Goal: Information Seeking & Learning: Learn about a topic

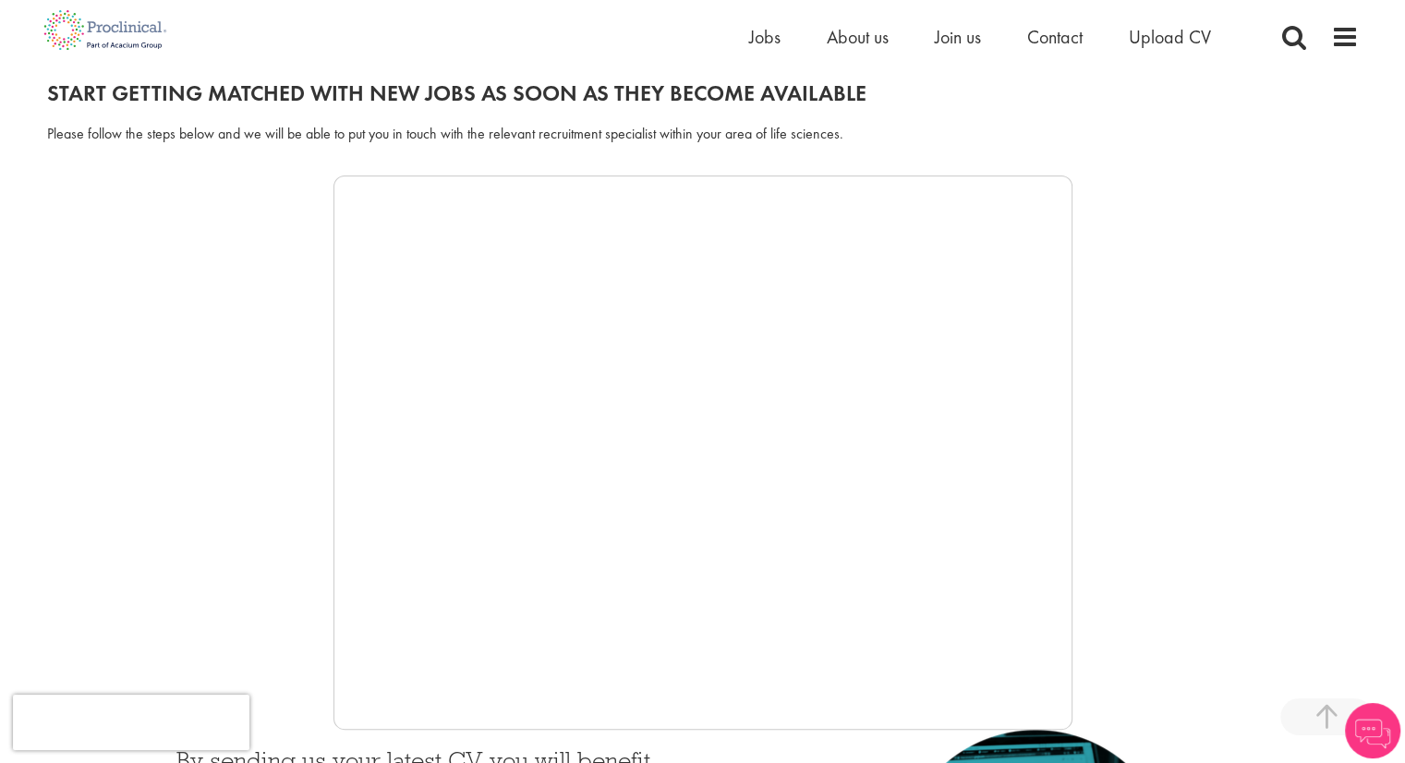
drag, startPoint x: 1418, startPoint y: 163, endPoint x: 1389, endPoint y: 201, distance: 48.2
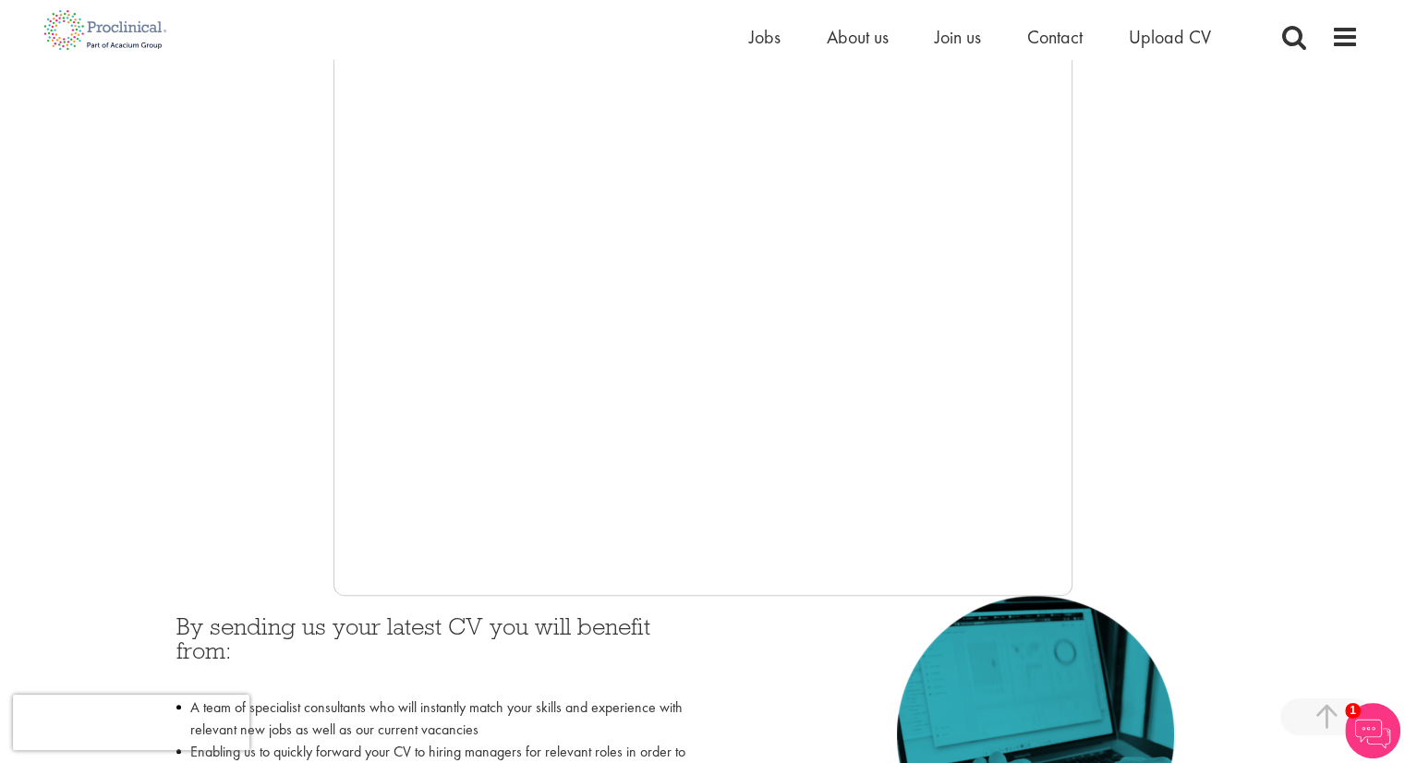
scroll to position [340, 0]
click at [288, 417] on div at bounding box center [703, 316] width 1312 height 554
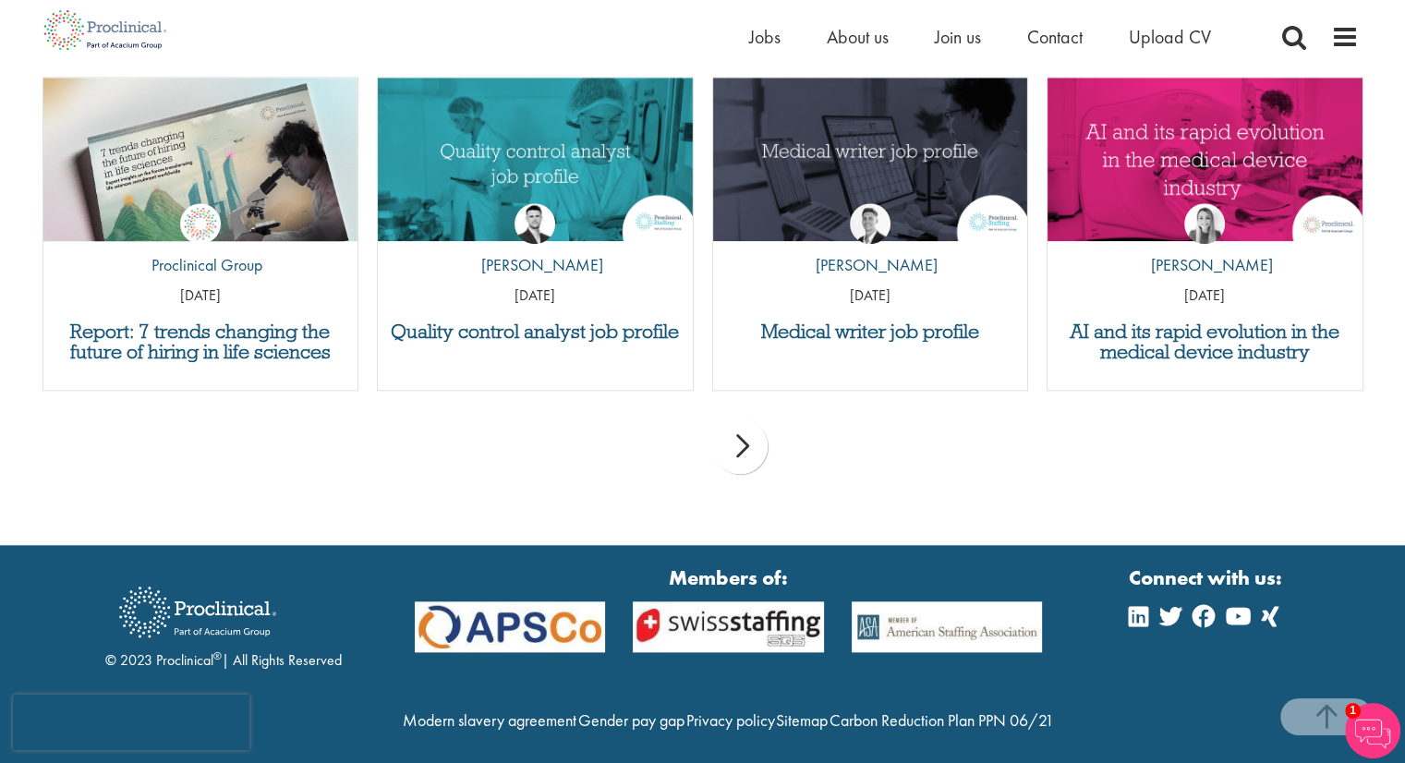
scroll to position [0, 0]
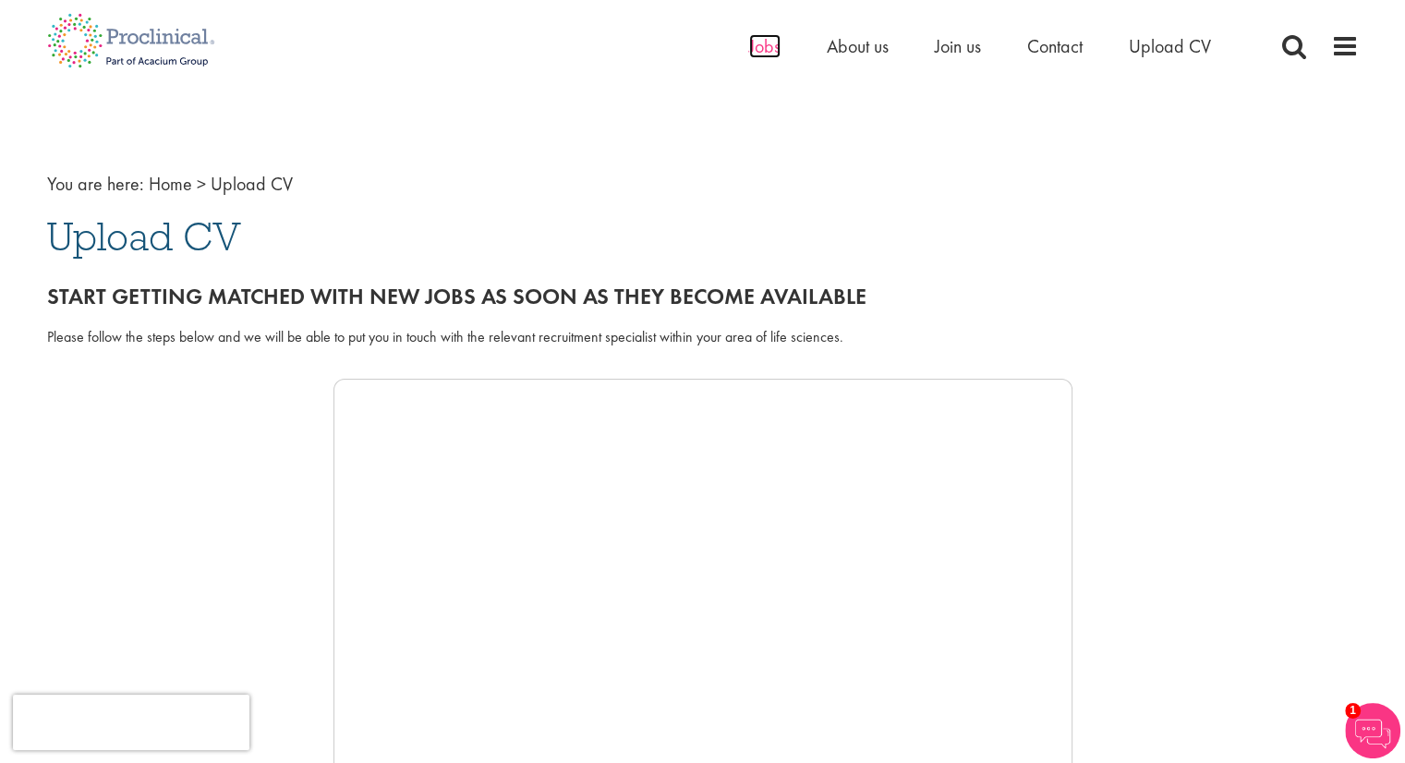
click at [768, 47] on span "Jobs" at bounding box center [764, 46] width 31 height 24
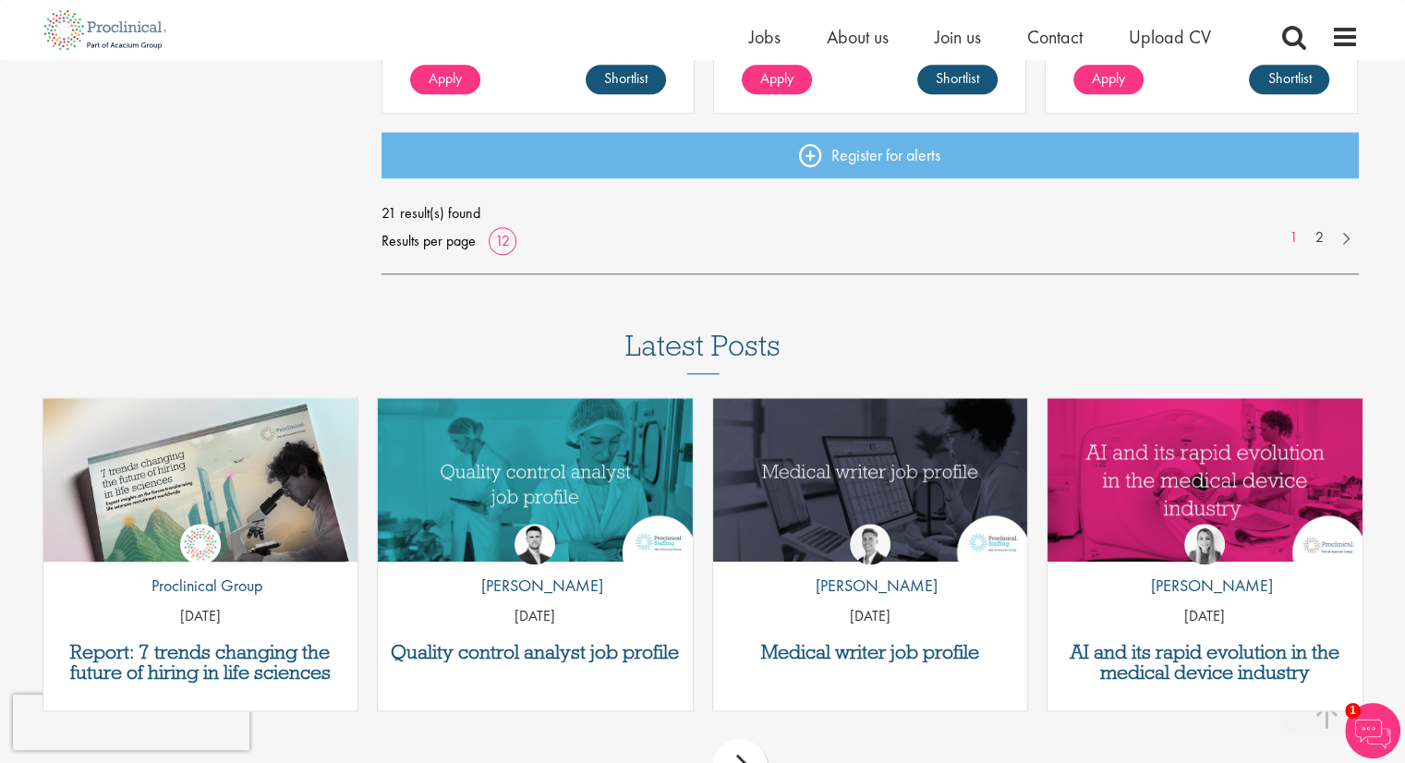
scroll to position [1619, 0]
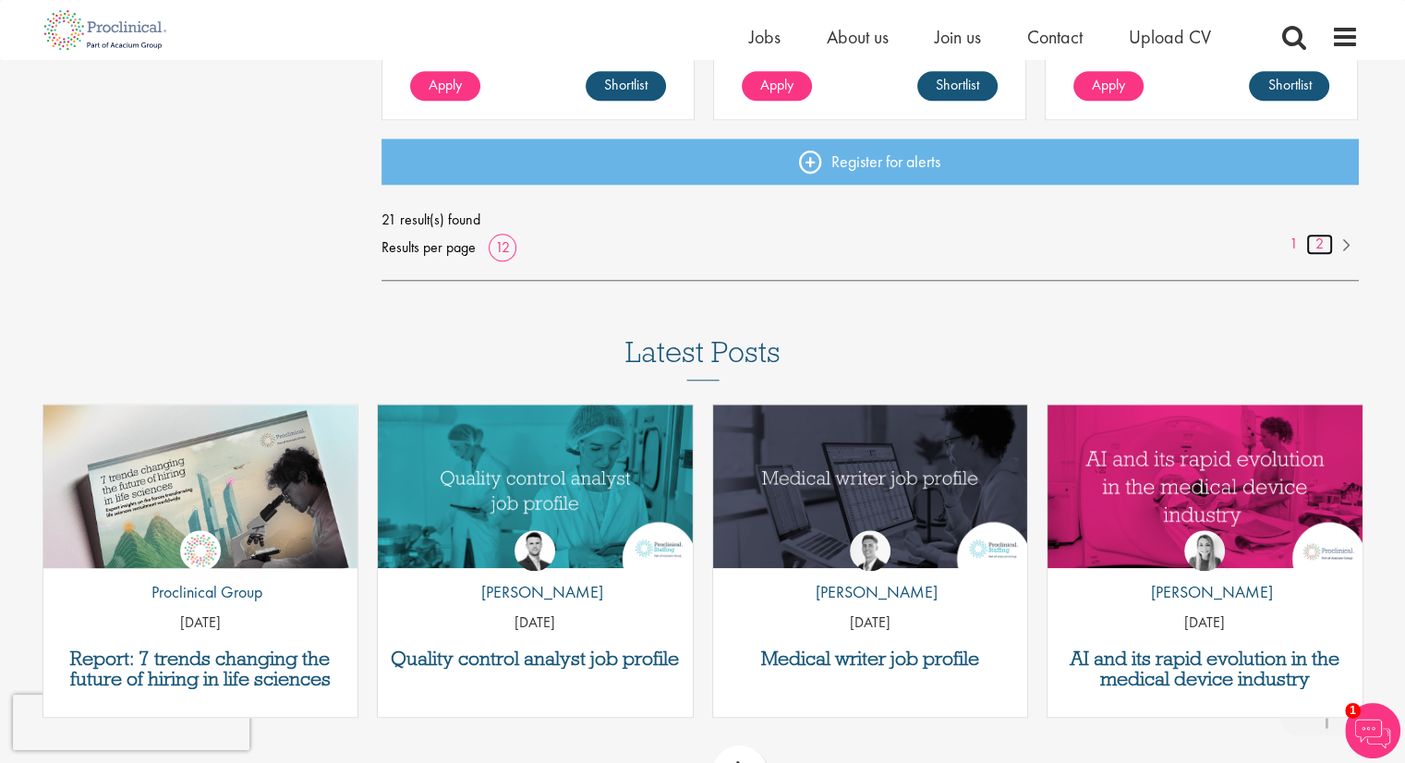
click at [1323, 249] on link "2" at bounding box center [1319, 244] width 27 height 21
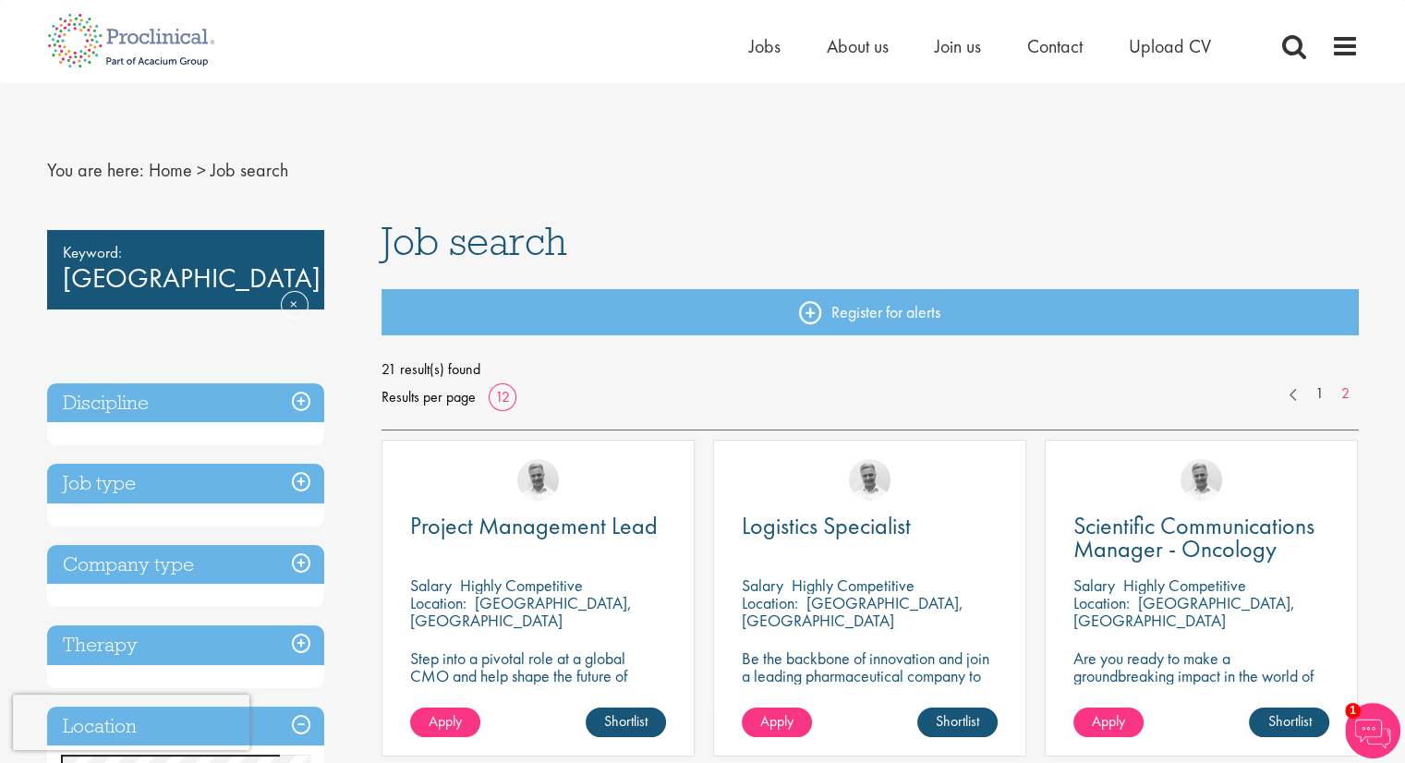
drag, startPoint x: 1418, startPoint y: 139, endPoint x: 1225, endPoint y: 18, distance: 227.8
